Goal: Task Accomplishment & Management: Complete application form

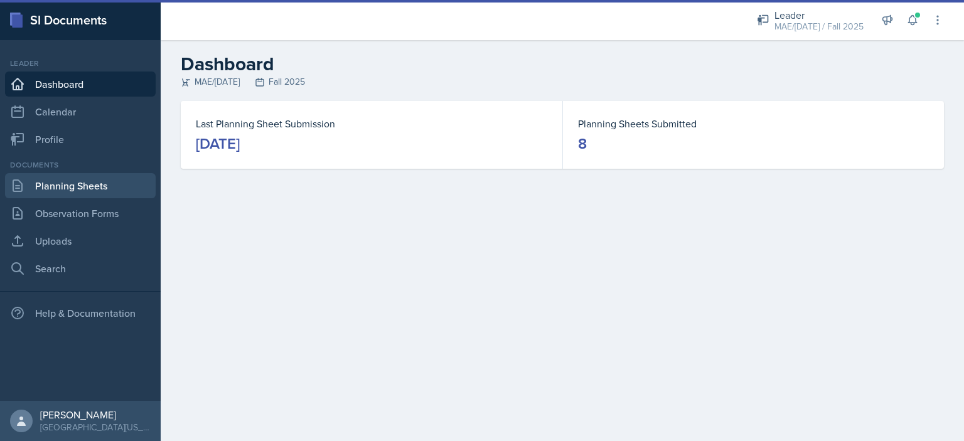
click at [102, 186] on link "Planning Sheets" at bounding box center [80, 185] width 151 height 25
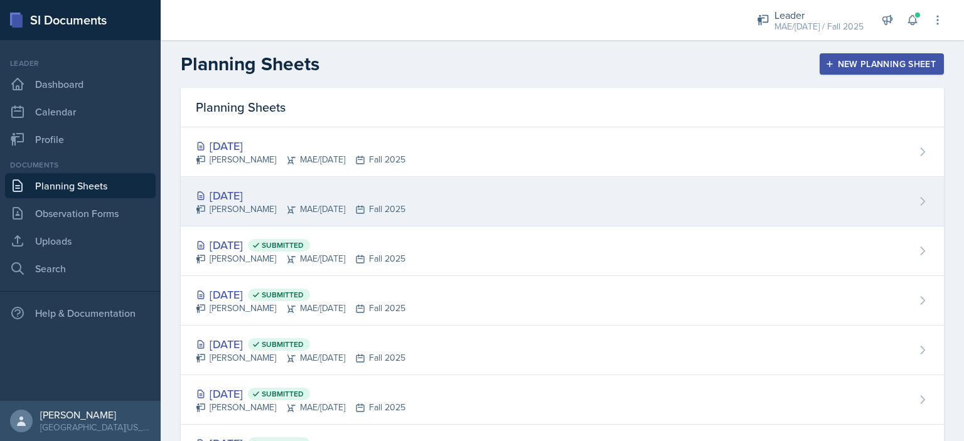
click at [236, 191] on div "[DATE]" at bounding box center [301, 195] width 210 height 17
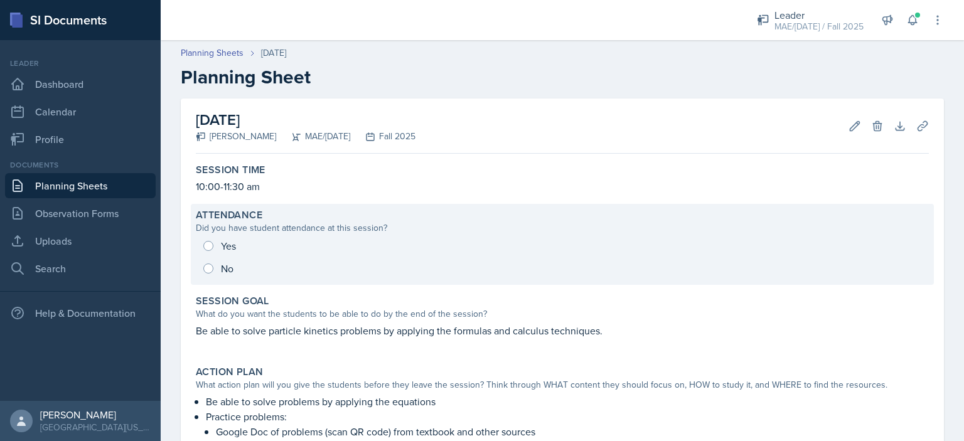
click at [221, 242] on div "Yes No" at bounding box center [562, 257] width 733 height 45
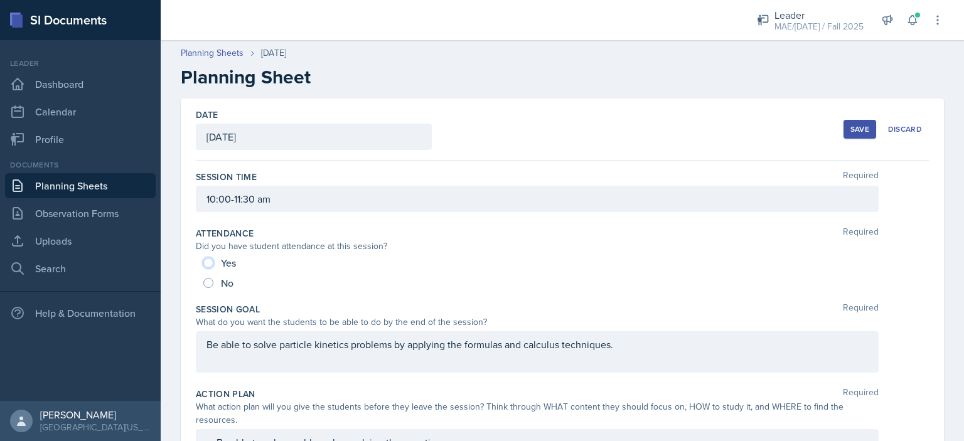
click at [208, 260] on input "Yes" at bounding box center [208, 263] width 10 height 10
radio input "true"
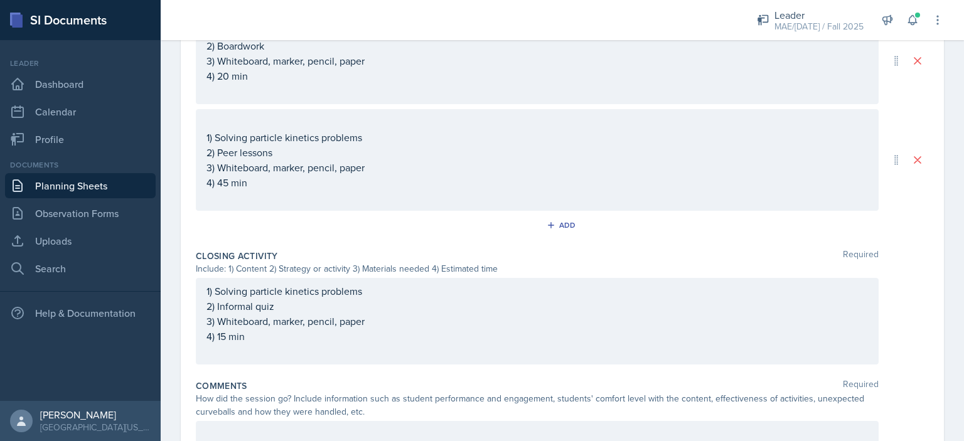
scroll to position [719, 0]
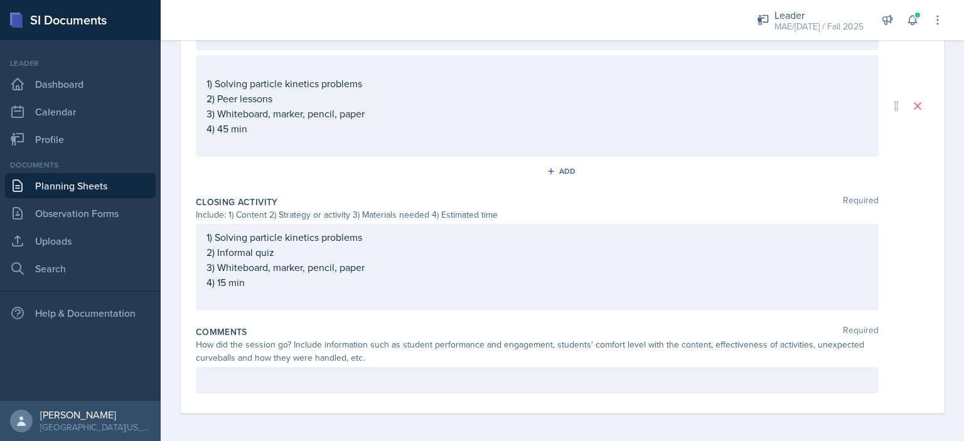
click at [331, 373] on p at bounding box center [536, 380] width 661 height 15
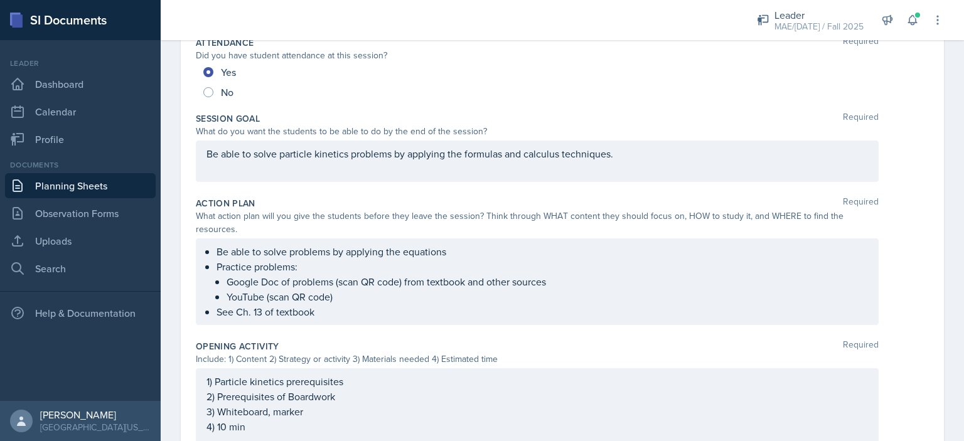
scroll to position [0, 0]
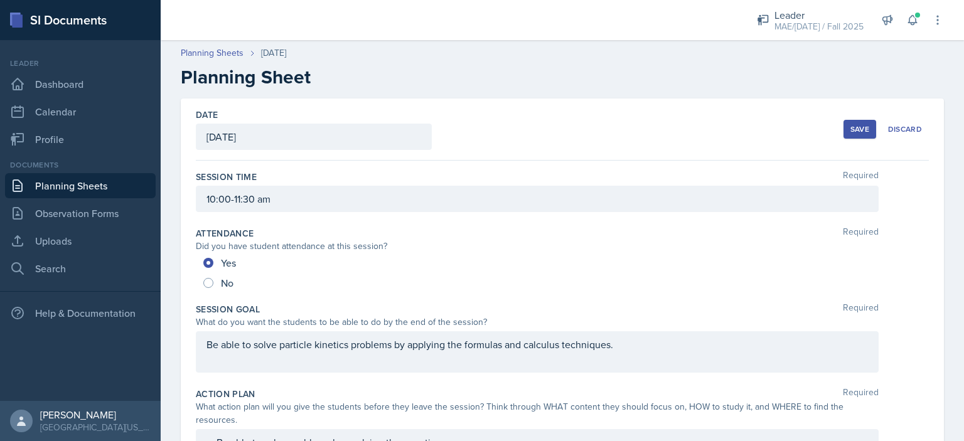
click at [851, 126] on div "Save" at bounding box center [859, 129] width 19 height 10
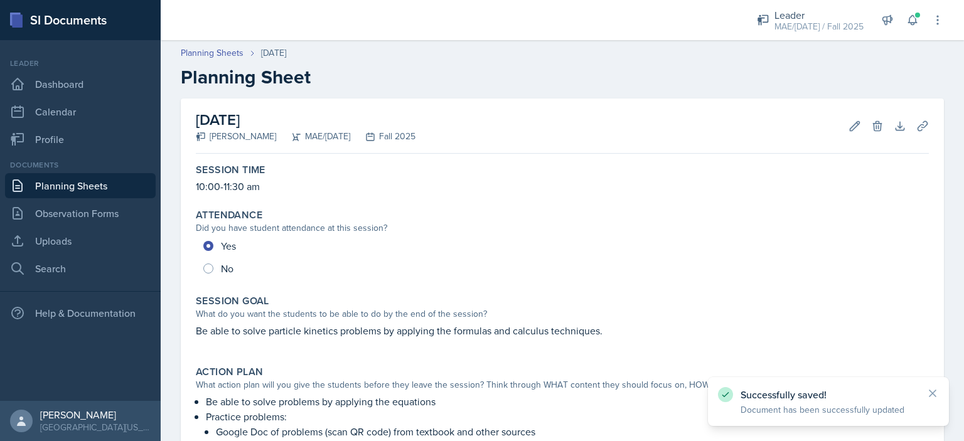
click at [91, 191] on link "Planning Sheets" at bounding box center [80, 185] width 151 height 25
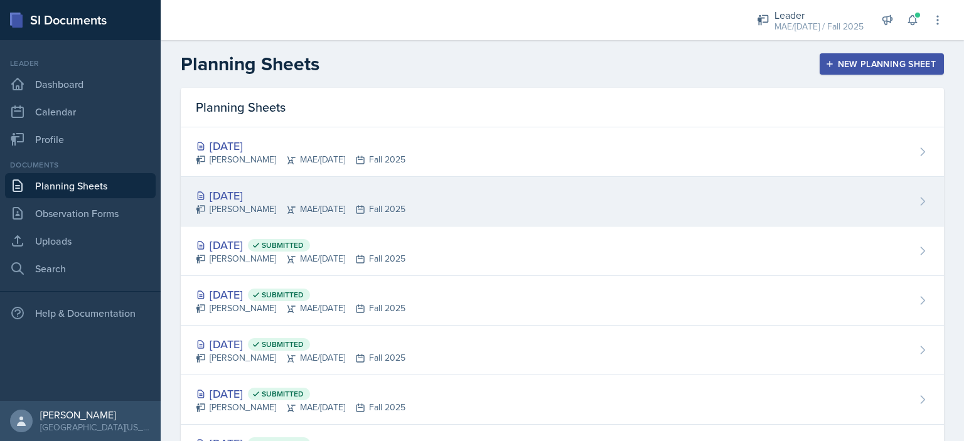
click at [215, 191] on div "[DATE]" at bounding box center [301, 195] width 210 height 17
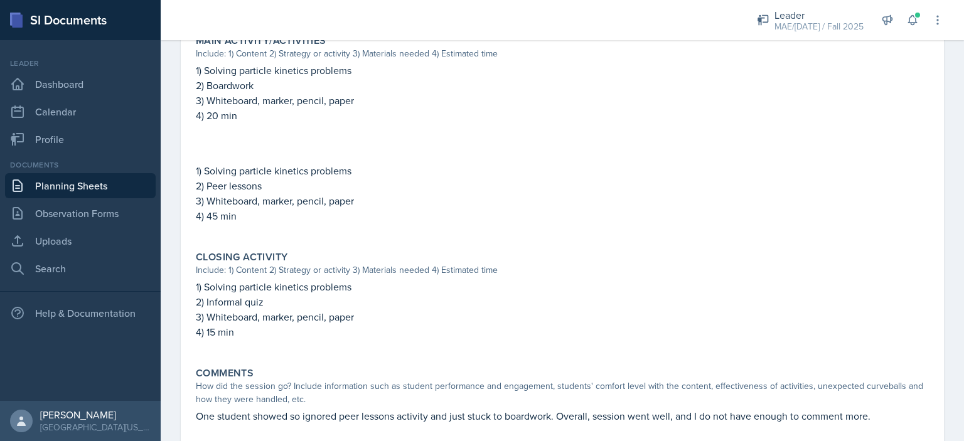
scroll to position [622, 0]
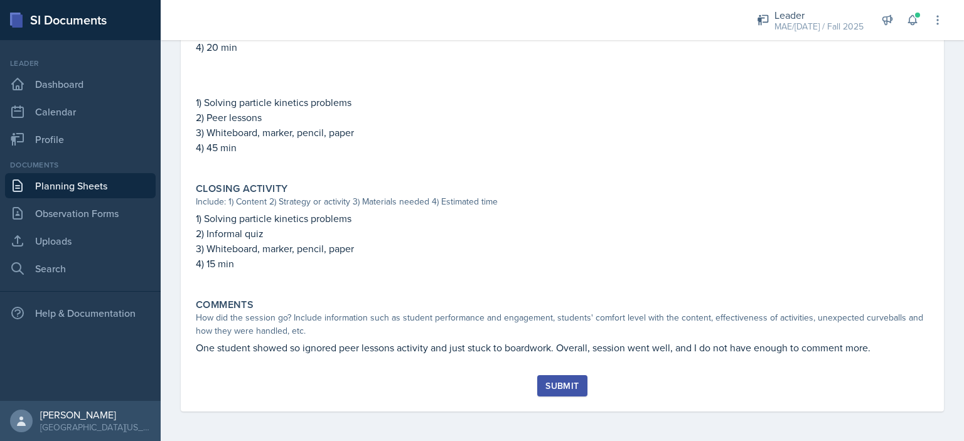
click at [550, 391] on div "Submit" at bounding box center [561, 386] width 33 height 10
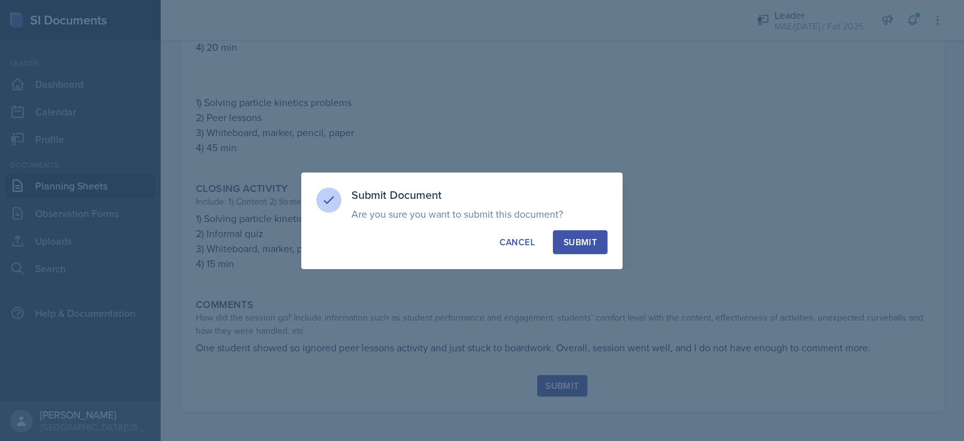
click at [581, 245] on div "Submit" at bounding box center [580, 242] width 33 height 13
radio input "true"
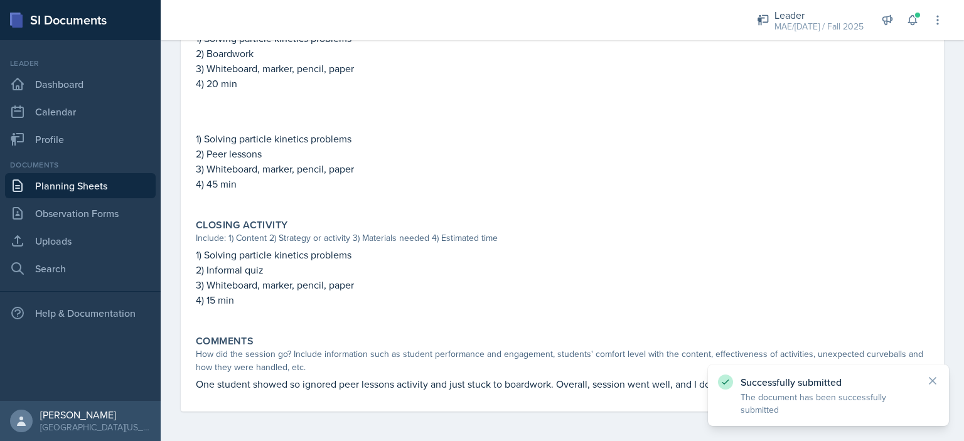
click at [115, 186] on link "Planning Sheets" at bounding box center [80, 185] width 151 height 25
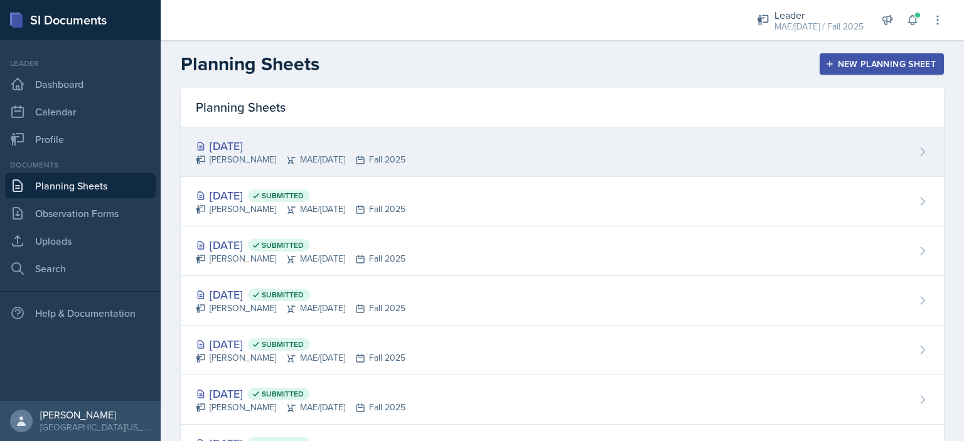
click at [249, 145] on div "[DATE]" at bounding box center [301, 145] width 210 height 17
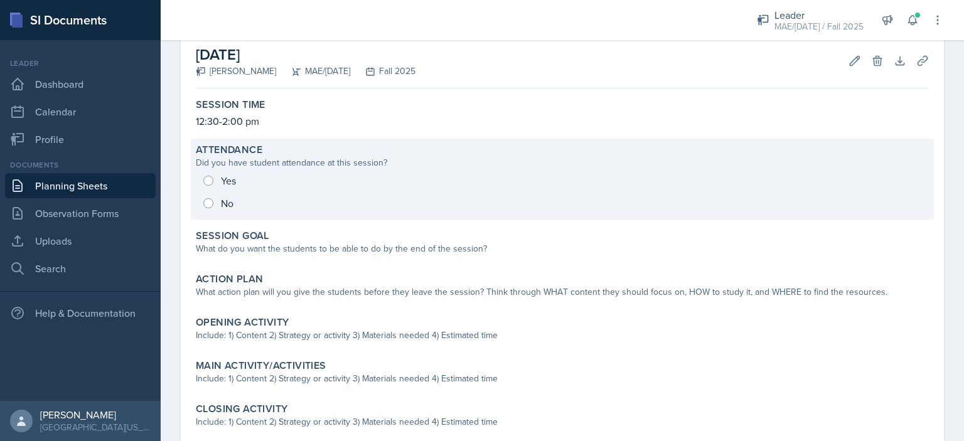
click at [455, 242] on div "What do you want the students to be able to do by the end of the session?" at bounding box center [562, 248] width 733 height 13
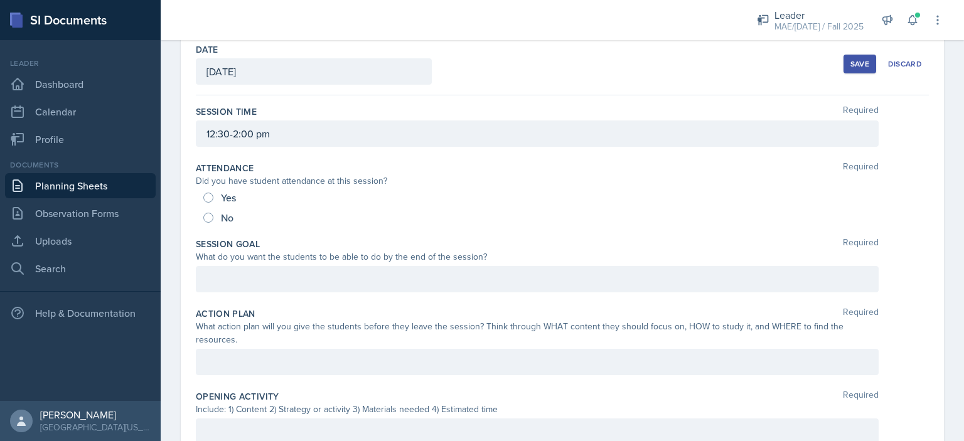
scroll to position [60, 0]
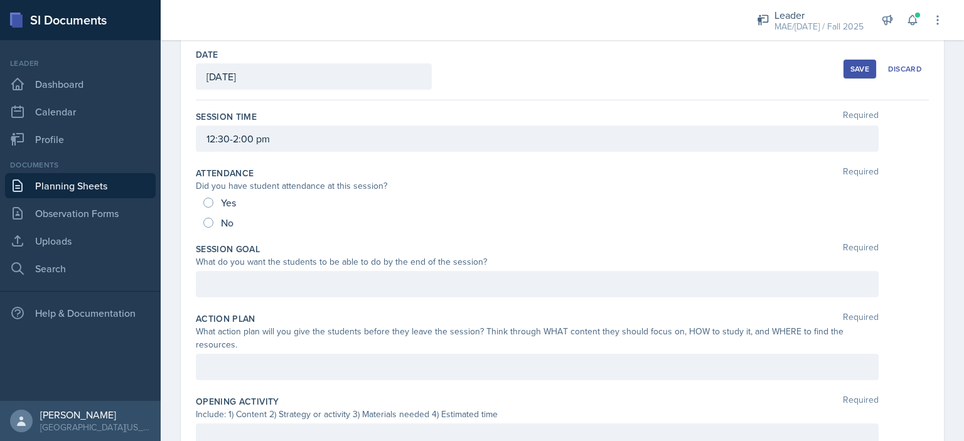
click at [261, 355] on div at bounding box center [537, 367] width 683 height 26
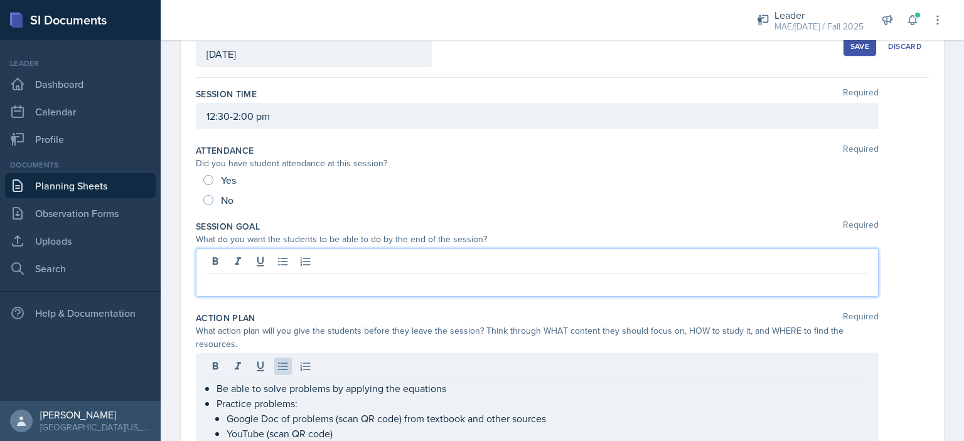
scroll to position [104, 0]
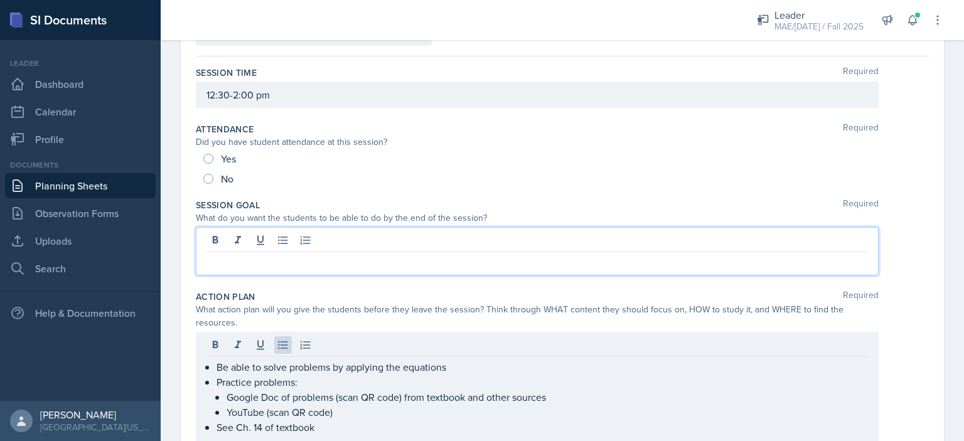
click at [378, 264] on p at bounding box center [536, 262] width 661 height 15
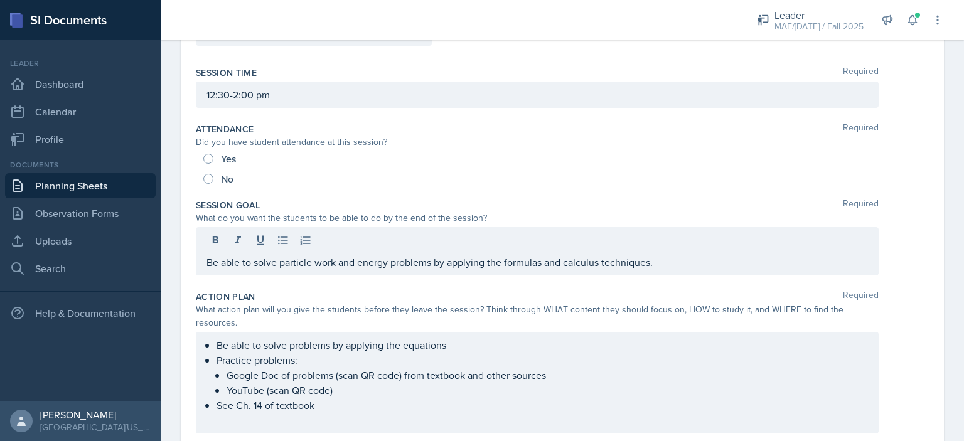
click at [552, 158] on div "Yes" at bounding box center [562, 159] width 718 height 20
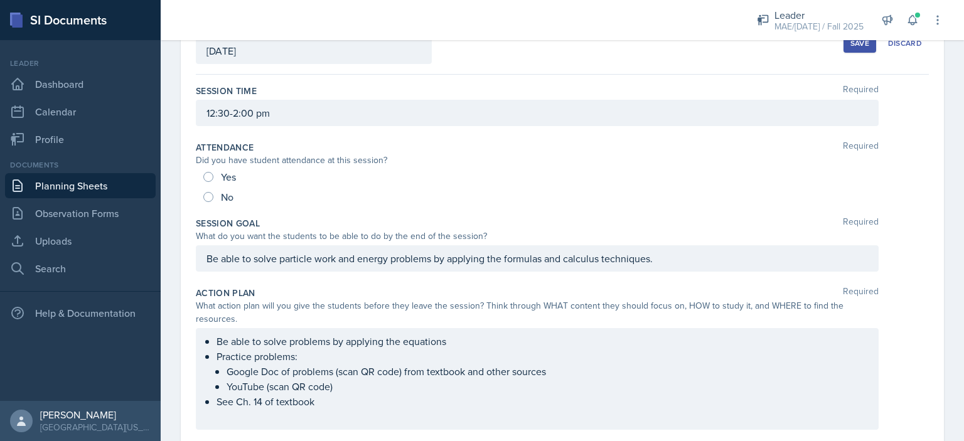
scroll to position [0, 0]
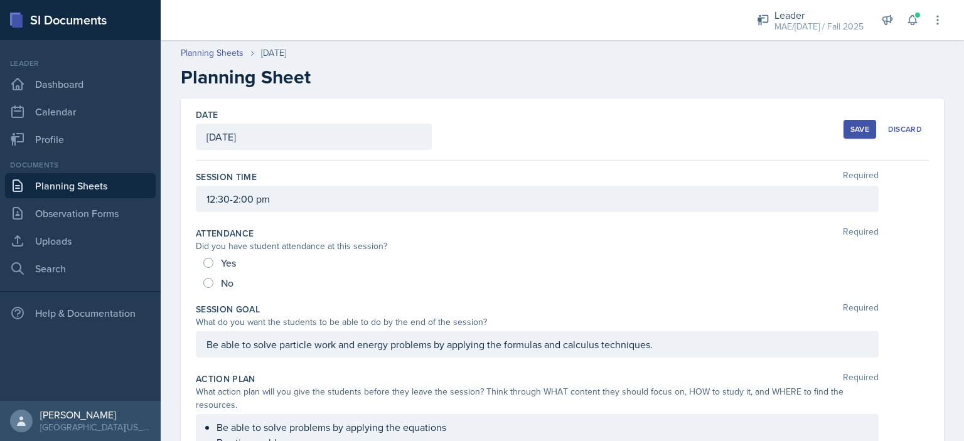
click at [843, 131] on button "Save" at bounding box center [859, 129] width 33 height 19
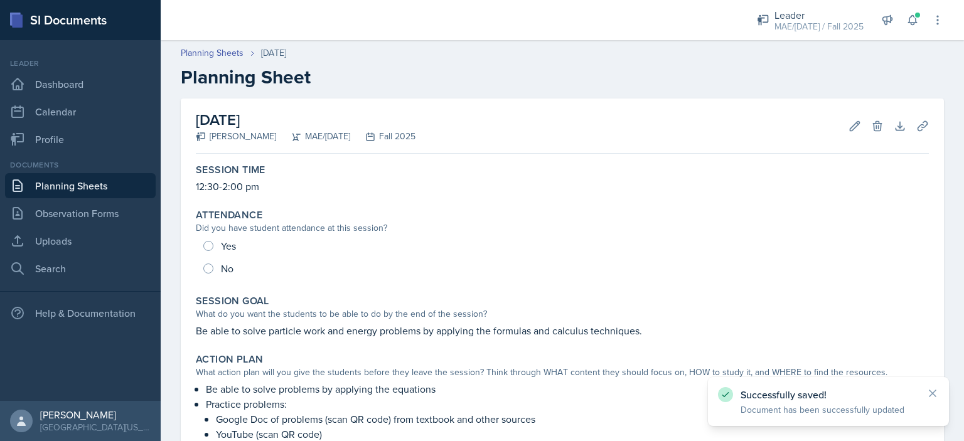
click at [91, 191] on link "Planning Sheets" at bounding box center [80, 185] width 151 height 25
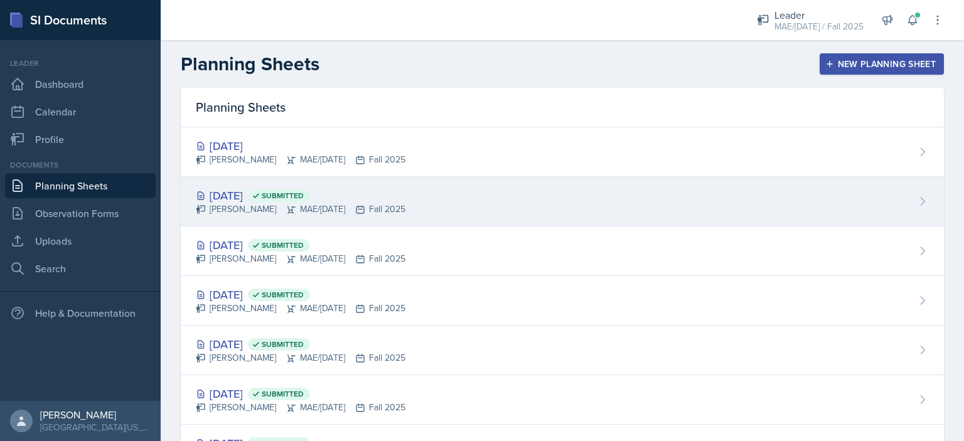
click at [253, 192] on div "[DATE] Submitted" at bounding box center [301, 195] width 210 height 17
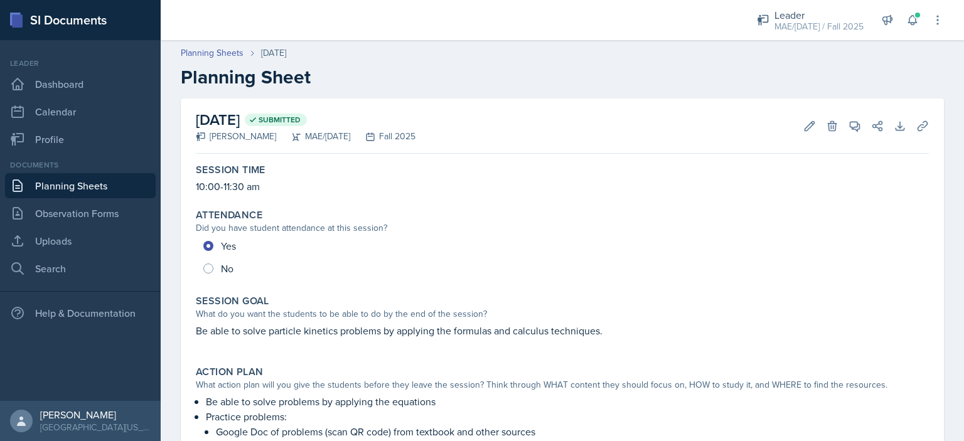
click at [108, 178] on link "Planning Sheets" at bounding box center [80, 185] width 151 height 25
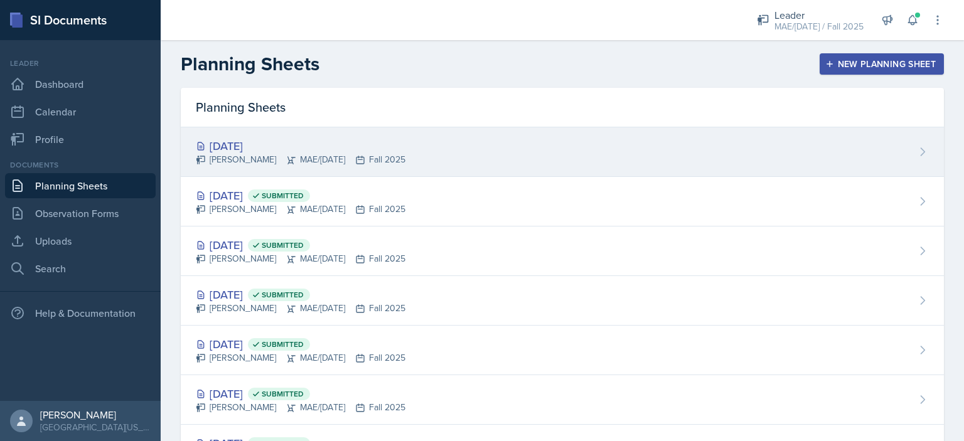
click at [252, 145] on div "[DATE]" at bounding box center [301, 145] width 210 height 17
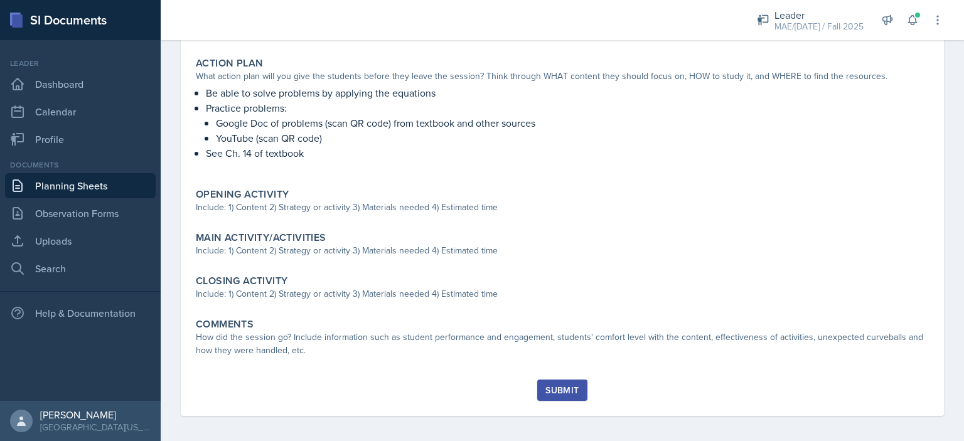
scroll to position [301, 0]
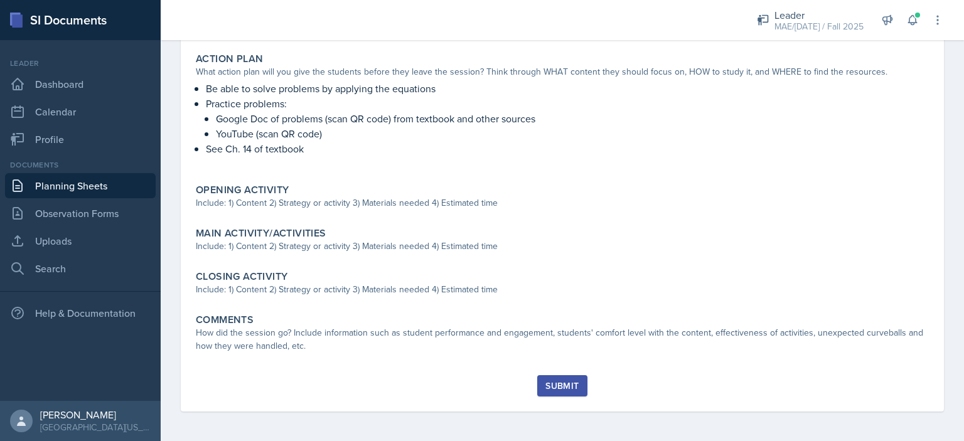
click at [396, 211] on div "Opening Activity Include: 1) Content 2) Strategy or activity 3) Materials neede…" at bounding box center [562, 198] width 743 height 38
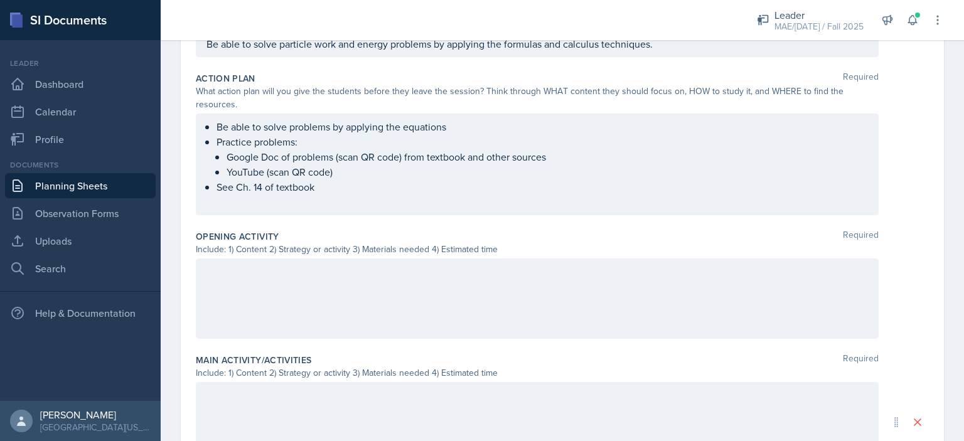
scroll to position [300, 0]
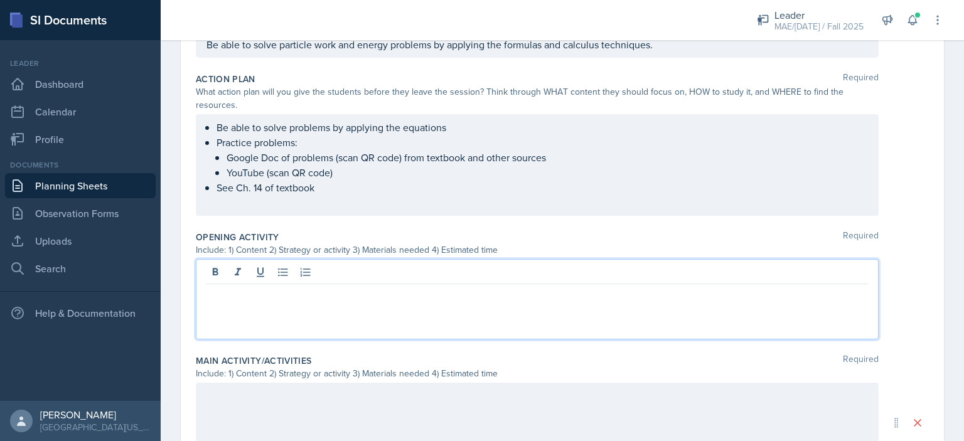
click at [247, 275] on div at bounding box center [537, 299] width 683 height 80
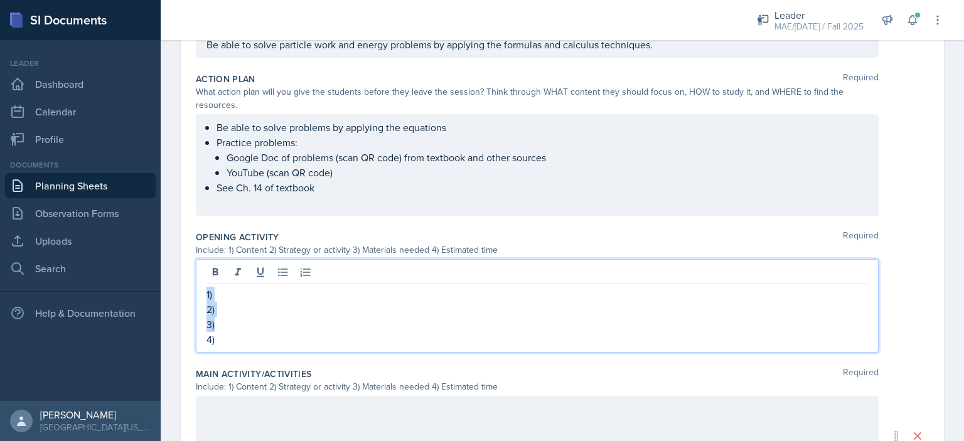
copy div "1) 2) 3)"
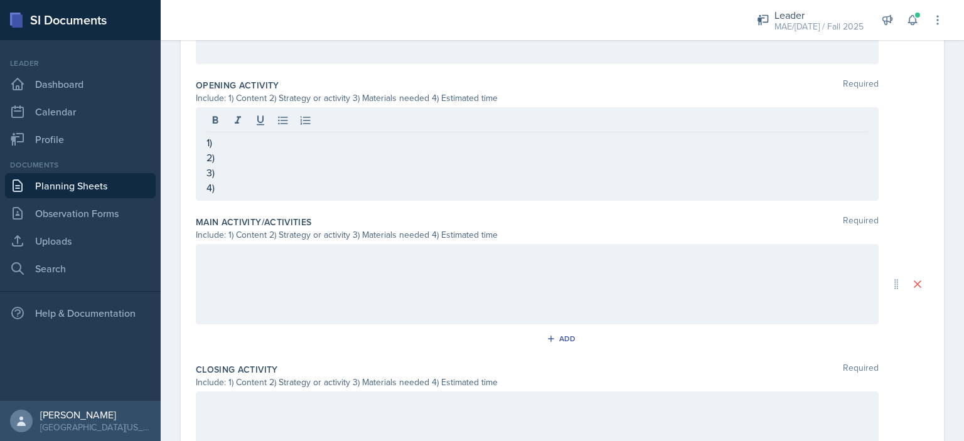
click at [247, 275] on div at bounding box center [537, 284] width 683 height 80
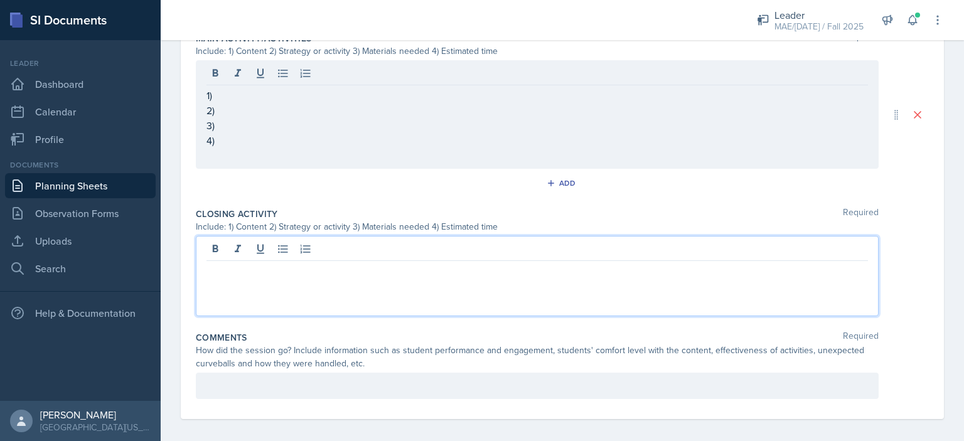
click at [247, 275] on p at bounding box center [536, 271] width 661 height 15
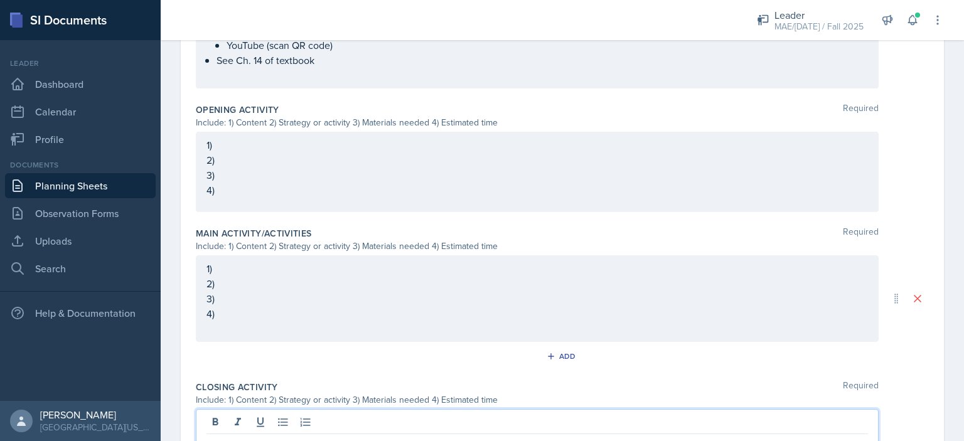
scroll to position [397, 0]
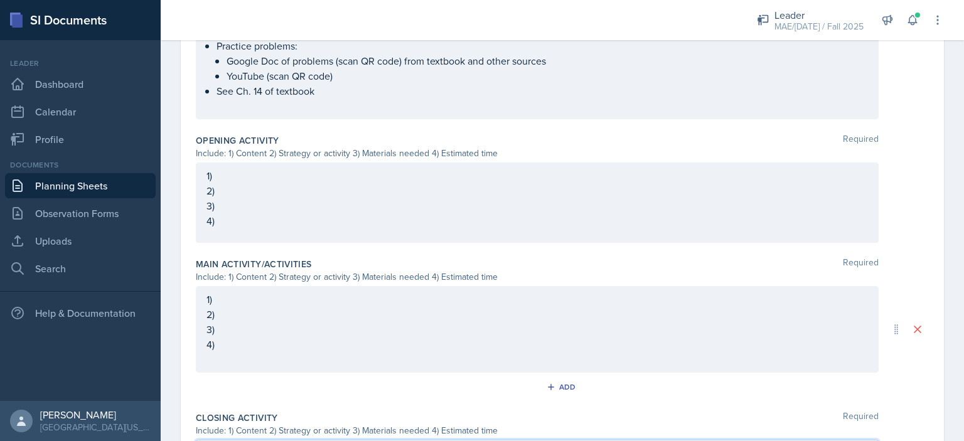
click at [233, 172] on p "1)" at bounding box center [536, 175] width 661 height 15
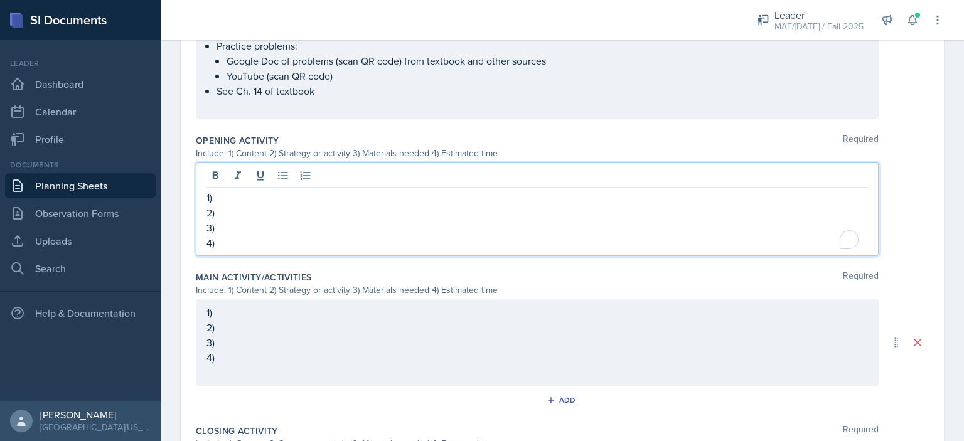
scroll to position [419, 0]
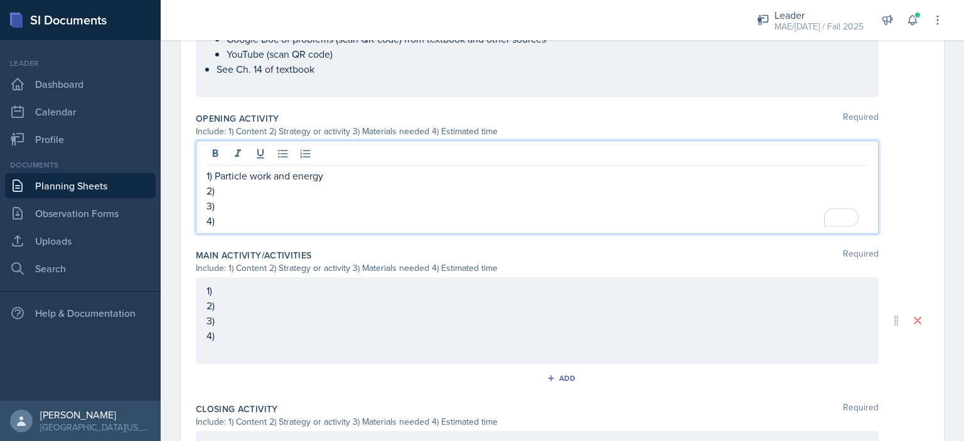
click at [252, 190] on p "2)" at bounding box center [536, 190] width 661 height 15
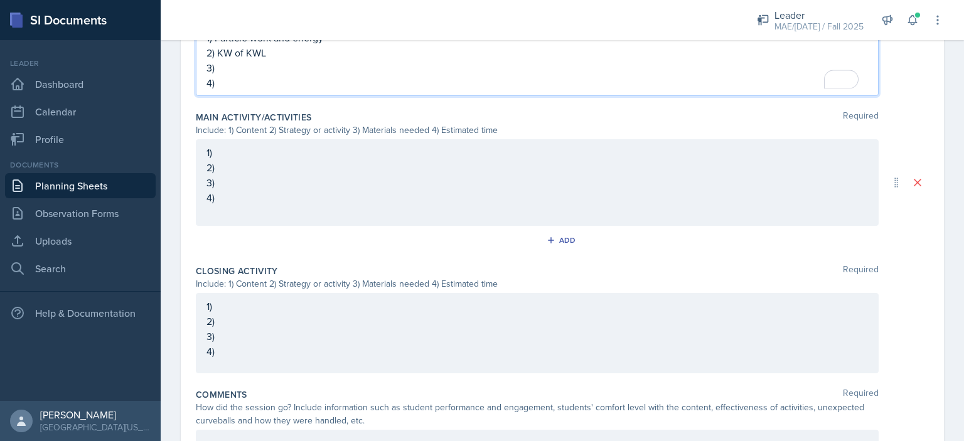
click at [260, 296] on div "1) 2) 3) 4)" at bounding box center [537, 333] width 683 height 80
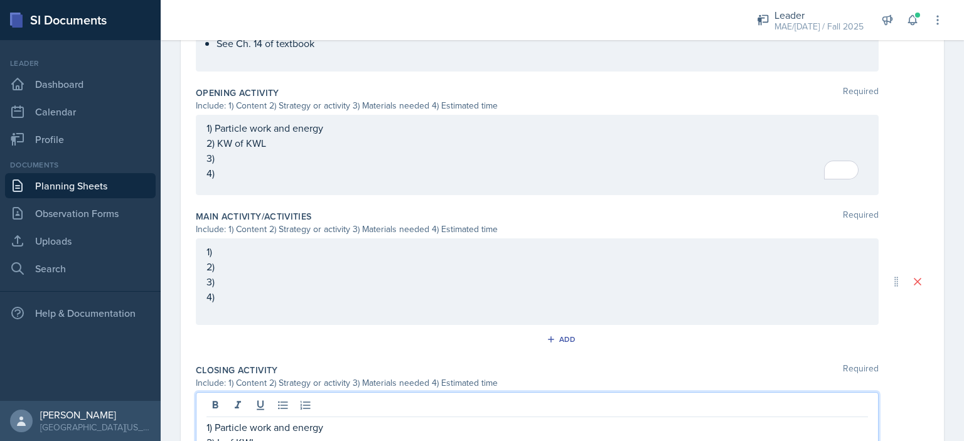
scroll to position [466, 0]
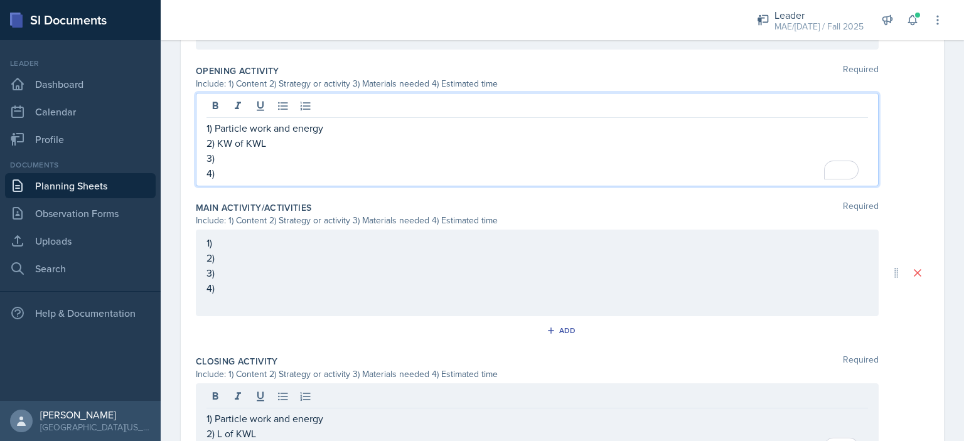
click at [275, 178] on p "4)" at bounding box center [536, 173] width 661 height 15
click at [306, 154] on p "3)" at bounding box center [536, 158] width 661 height 15
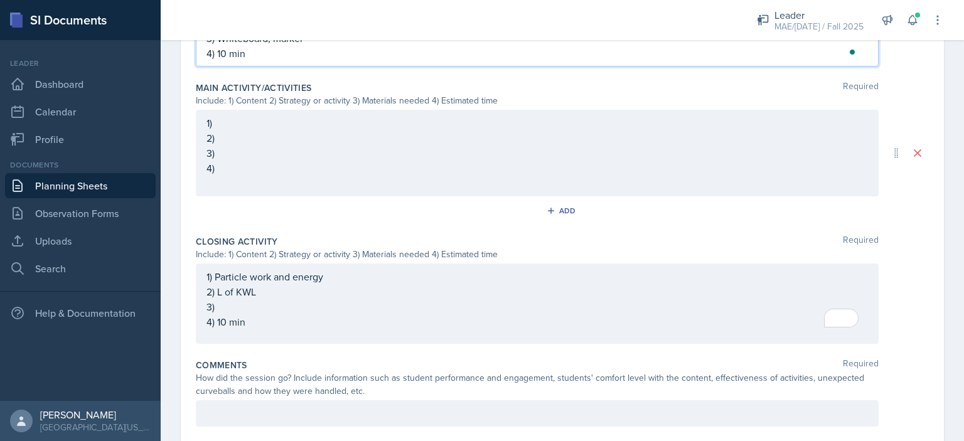
scroll to position [619, 0]
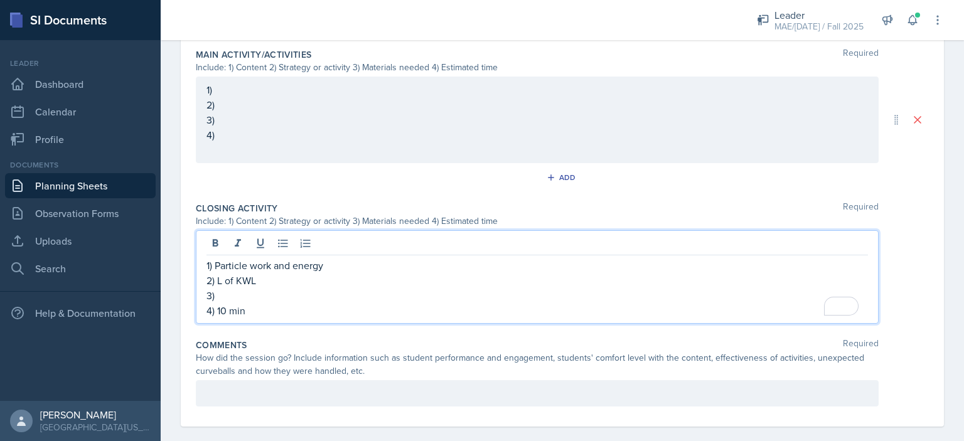
click at [264, 274] on div "1) Particle work and energy 2) L of KWL 3) 4) 10 min" at bounding box center [536, 288] width 661 height 60
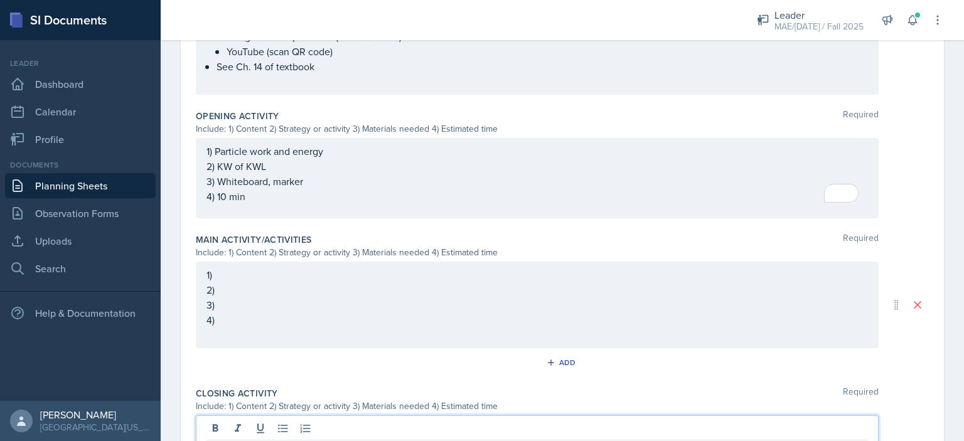
scroll to position [442, 0]
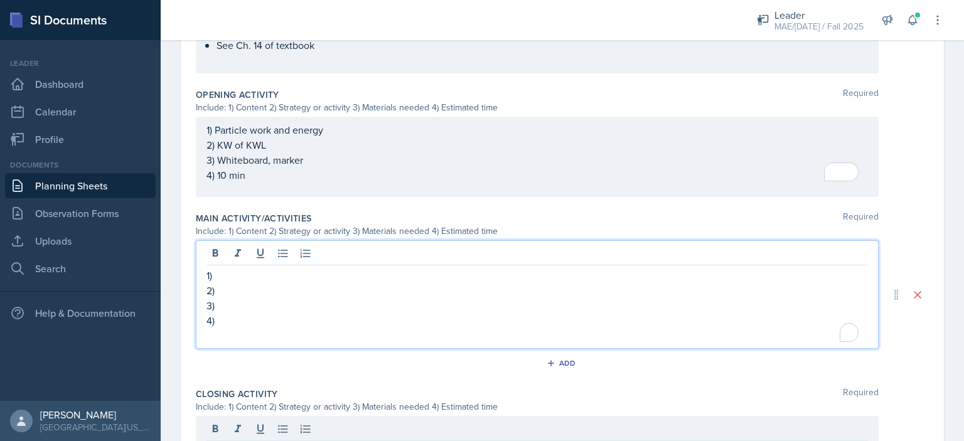
click at [253, 278] on p "1)" at bounding box center [536, 275] width 661 height 15
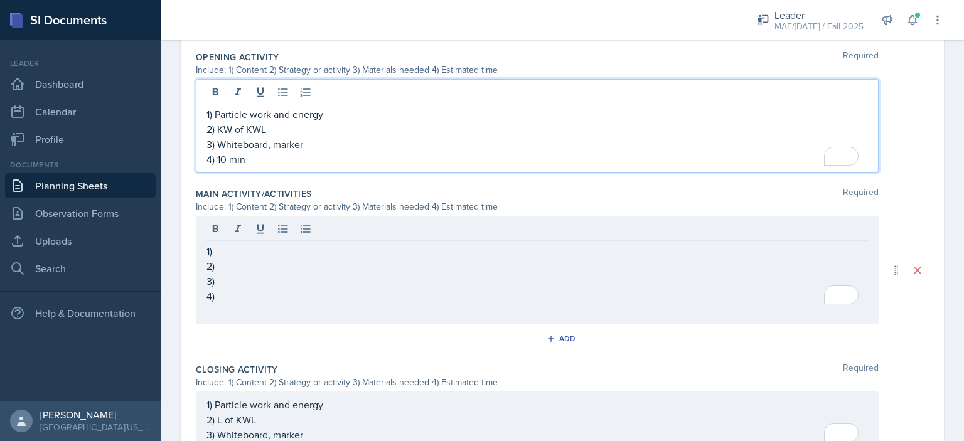
scroll to position [502, 0]
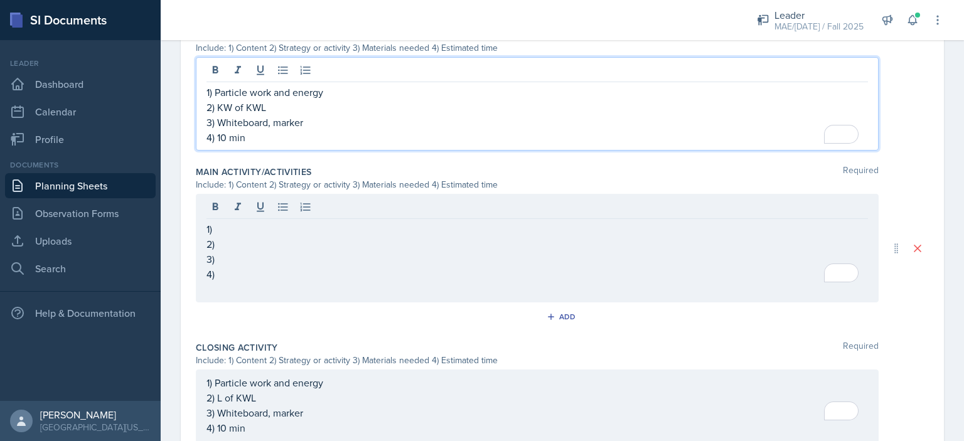
click at [339, 134] on p "4) 10 min" at bounding box center [536, 137] width 661 height 15
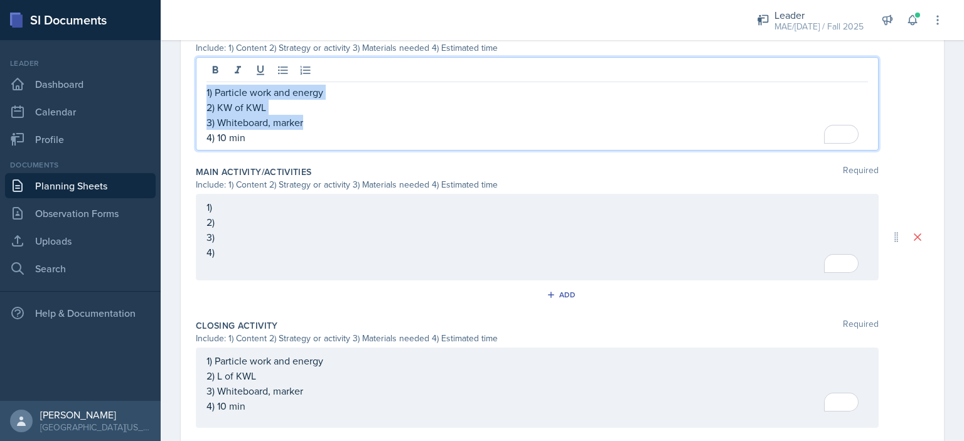
copy div "1) Particle work and energy 2) KW of KWL 3) Whiteboard, marker"
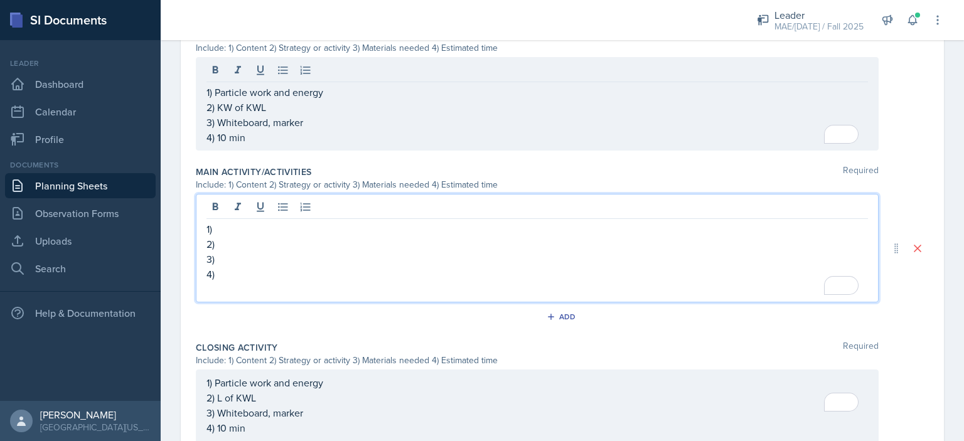
click at [286, 228] on div "1) 2) 3) 4)" at bounding box center [536, 259] width 661 height 75
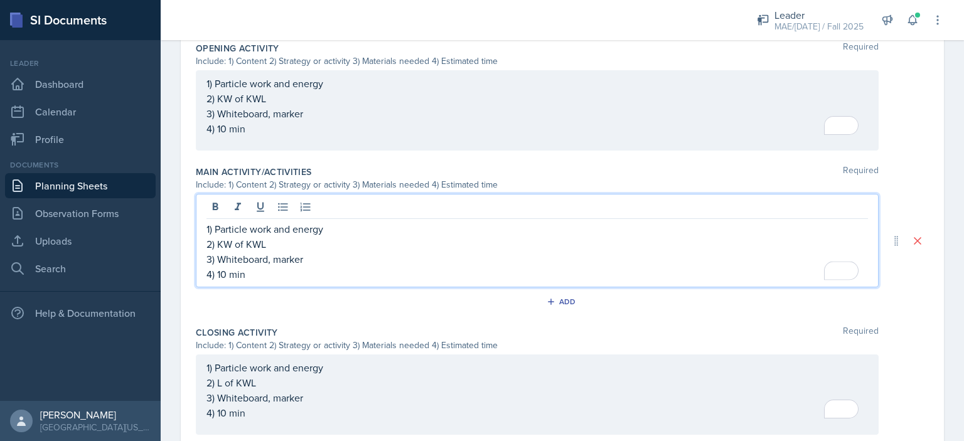
click at [354, 226] on p "1) Particle work and energy" at bounding box center [536, 229] width 661 height 15
drag, startPoint x: 288, startPoint y: 246, endPoint x: 219, endPoint y: 249, distance: 69.1
click at [219, 249] on p "2) KW of KWL" at bounding box center [536, 244] width 661 height 15
click at [307, 259] on p "3) Whiteboard, marker" at bounding box center [536, 259] width 661 height 15
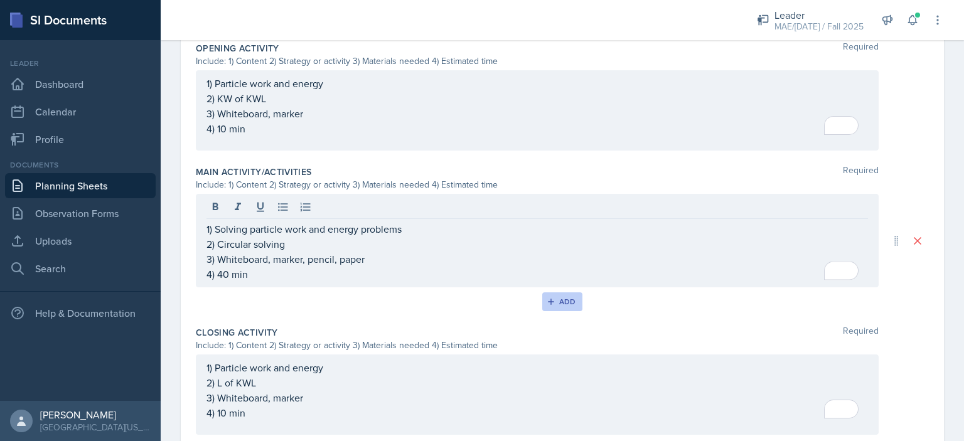
click at [553, 304] on div "Add" at bounding box center [562, 302] width 27 height 10
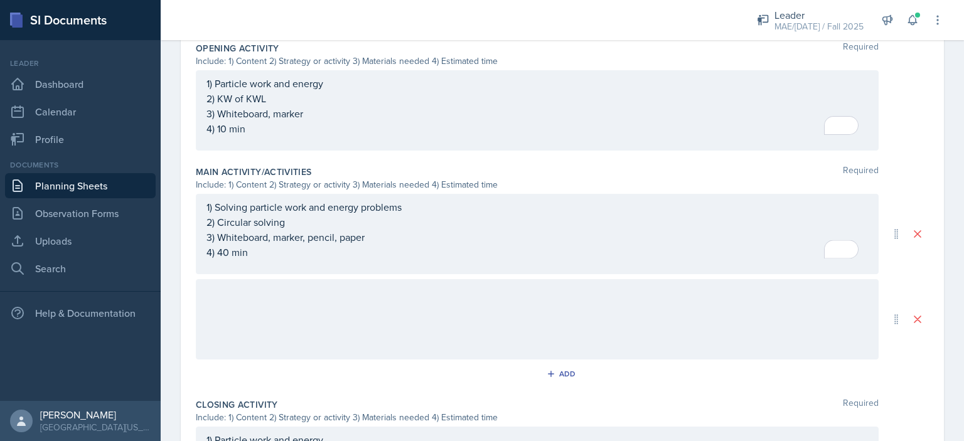
click at [410, 258] on div "1) Solving particle work and energy problems 2) Circular solving 3) Whiteboard,…" at bounding box center [537, 234] width 683 height 80
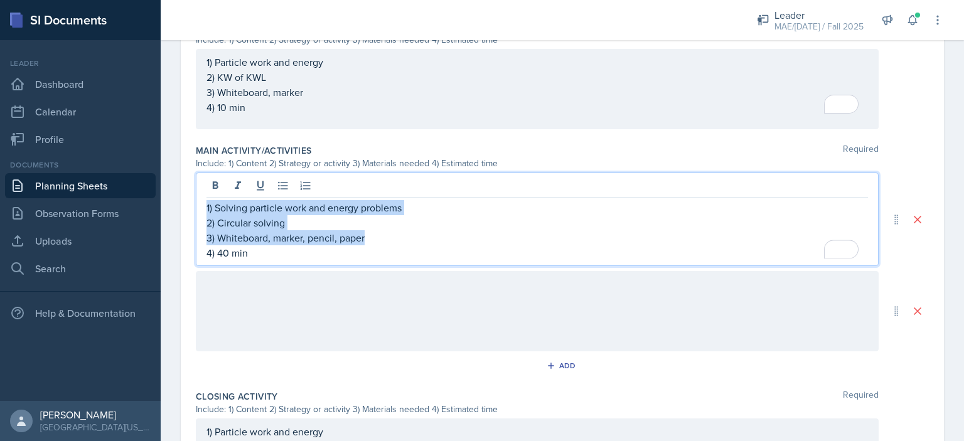
copy div "1) Solving particle work and energy problems 2) Circular solving 3) Whiteboard,…"
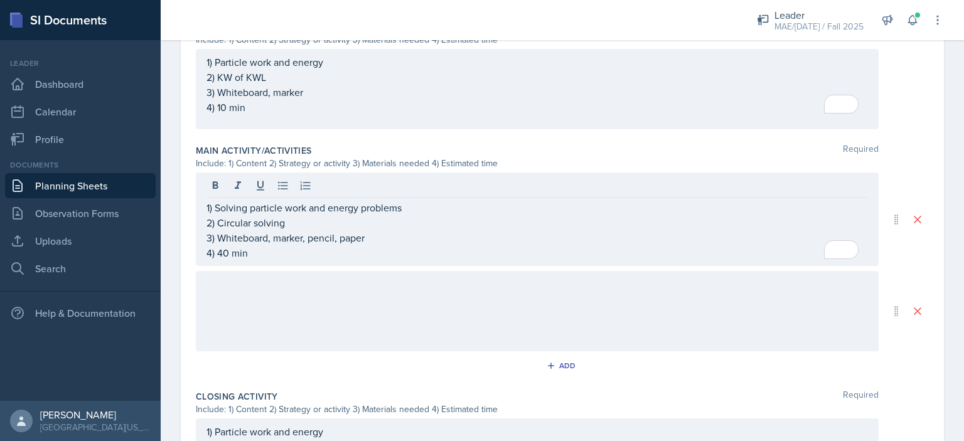
click at [276, 300] on div at bounding box center [537, 311] width 683 height 80
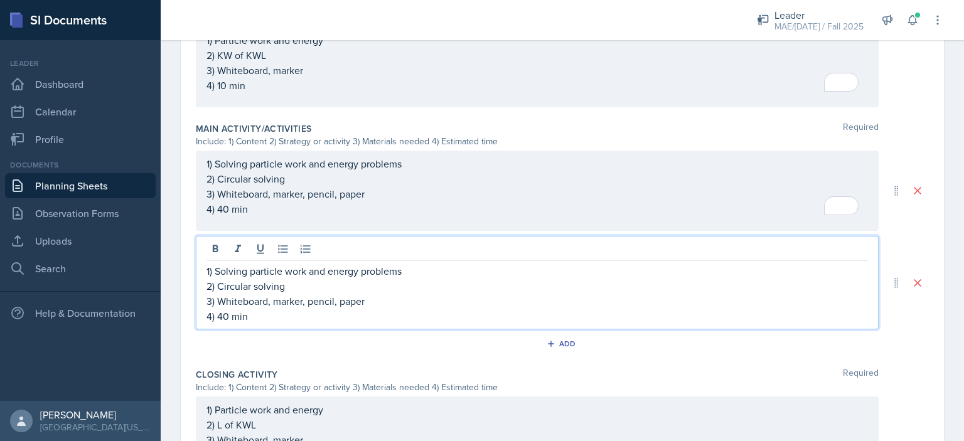
click at [227, 316] on p "4) 40 min" at bounding box center [536, 316] width 661 height 15
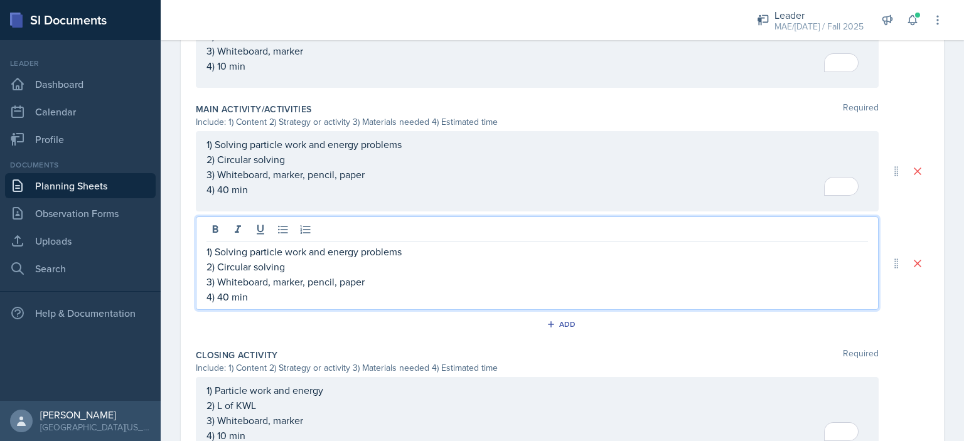
scroll to position [552, 0]
drag, startPoint x: 286, startPoint y: 267, endPoint x: 219, endPoint y: 269, distance: 67.2
click at [219, 269] on p "2) Circular solving" at bounding box center [536, 266] width 661 height 15
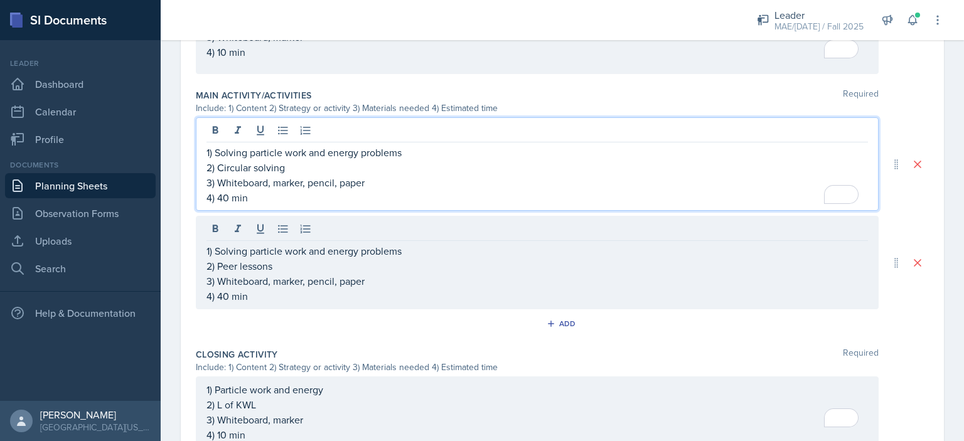
click at [225, 191] on p "4) 40 min" at bounding box center [536, 197] width 661 height 15
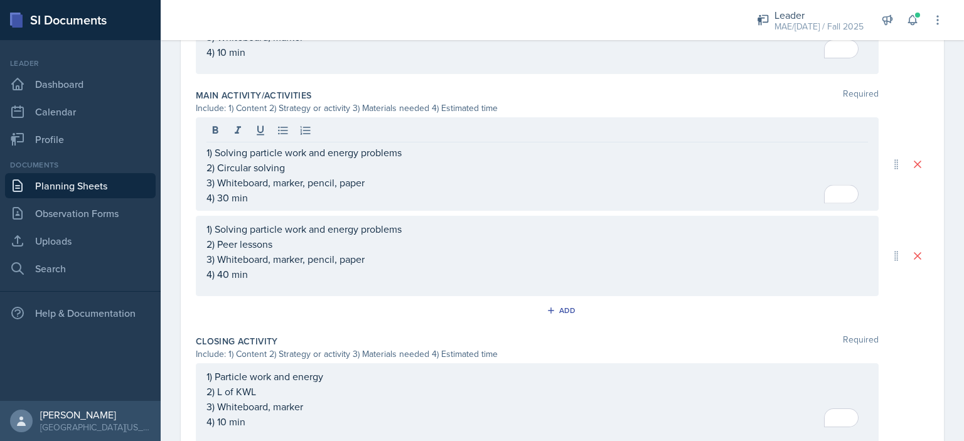
click at [318, 321] on div "Add" at bounding box center [562, 313] width 733 height 24
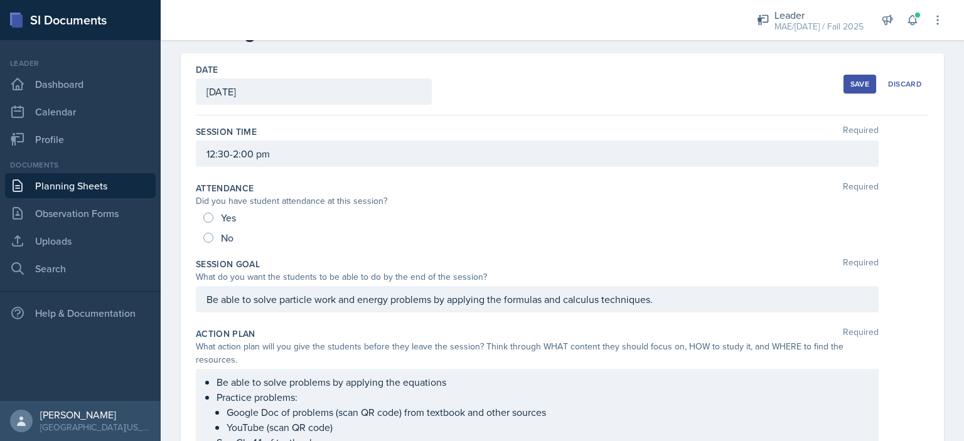
scroll to position [24, 0]
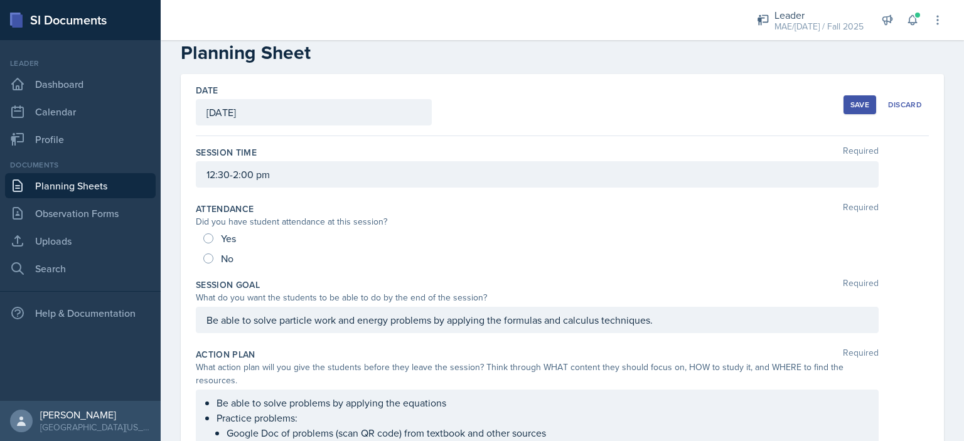
click at [843, 107] on button "Save" at bounding box center [859, 104] width 33 height 19
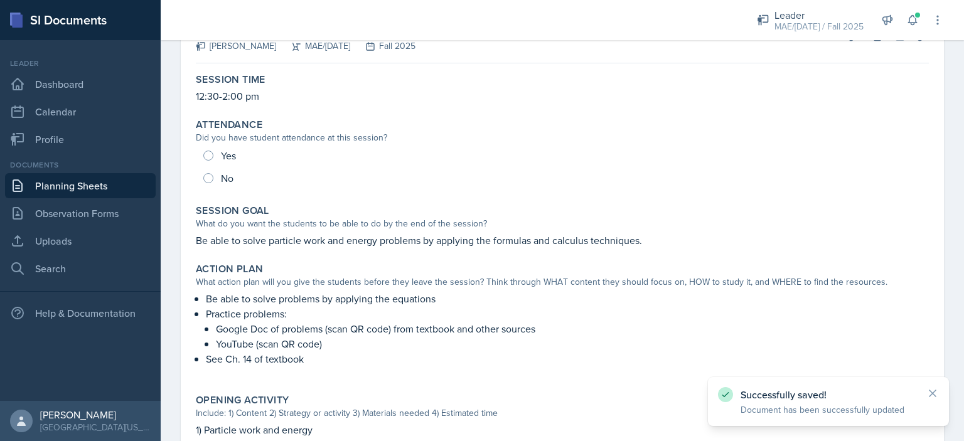
scroll to position [0, 0]
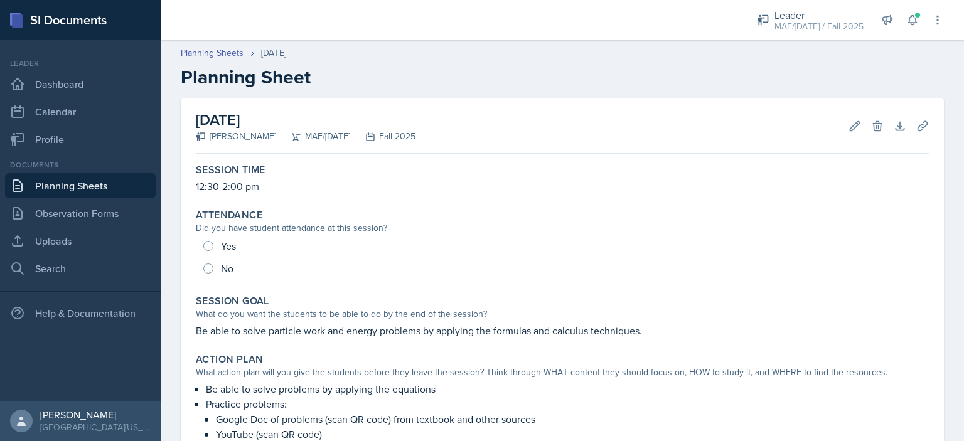
click at [102, 187] on link "Planning Sheets" at bounding box center [80, 185] width 151 height 25
